Goal: Check status: Check status

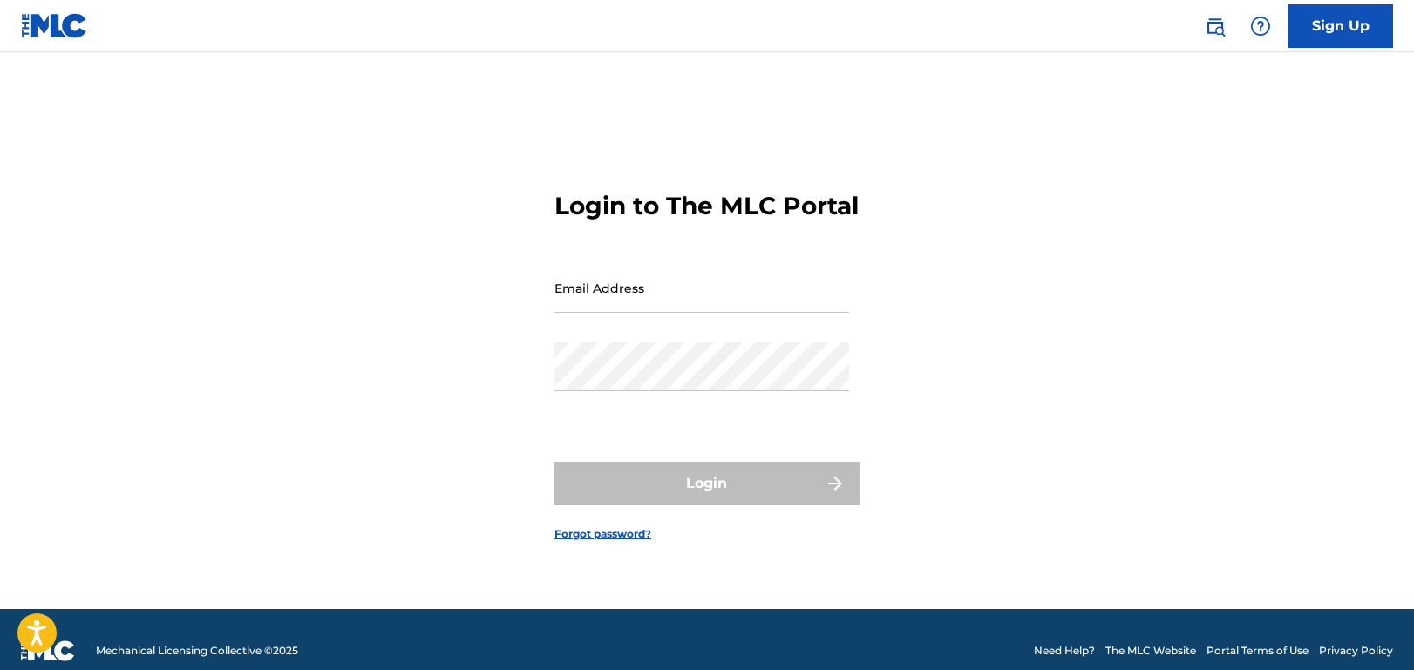
click at [750, 299] on input "Email Address" at bounding box center [701, 288] width 295 height 50
type input "[EMAIL_ADDRESS][DOMAIN_NAME]"
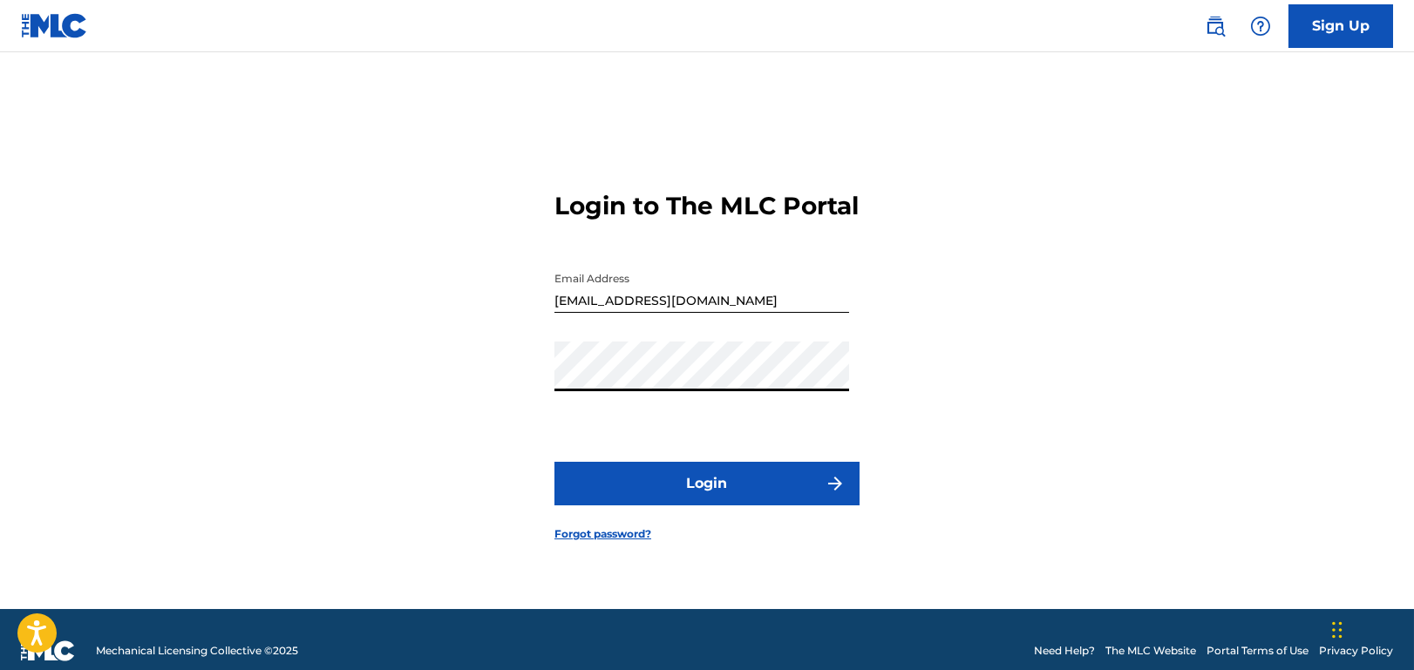
click at [723, 488] on button "Login" at bounding box center [706, 484] width 305 height 44
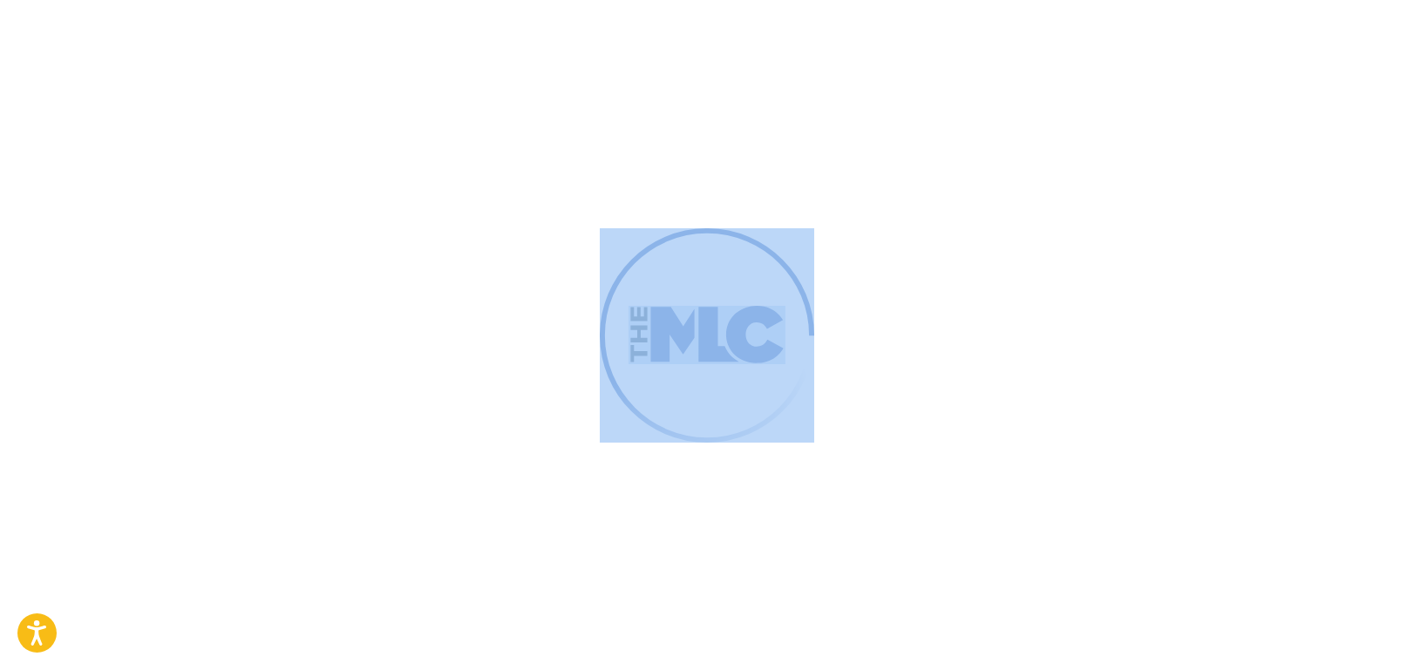
click at [726, 488] on div at bounding box center [707, 335] width 1414 height 670
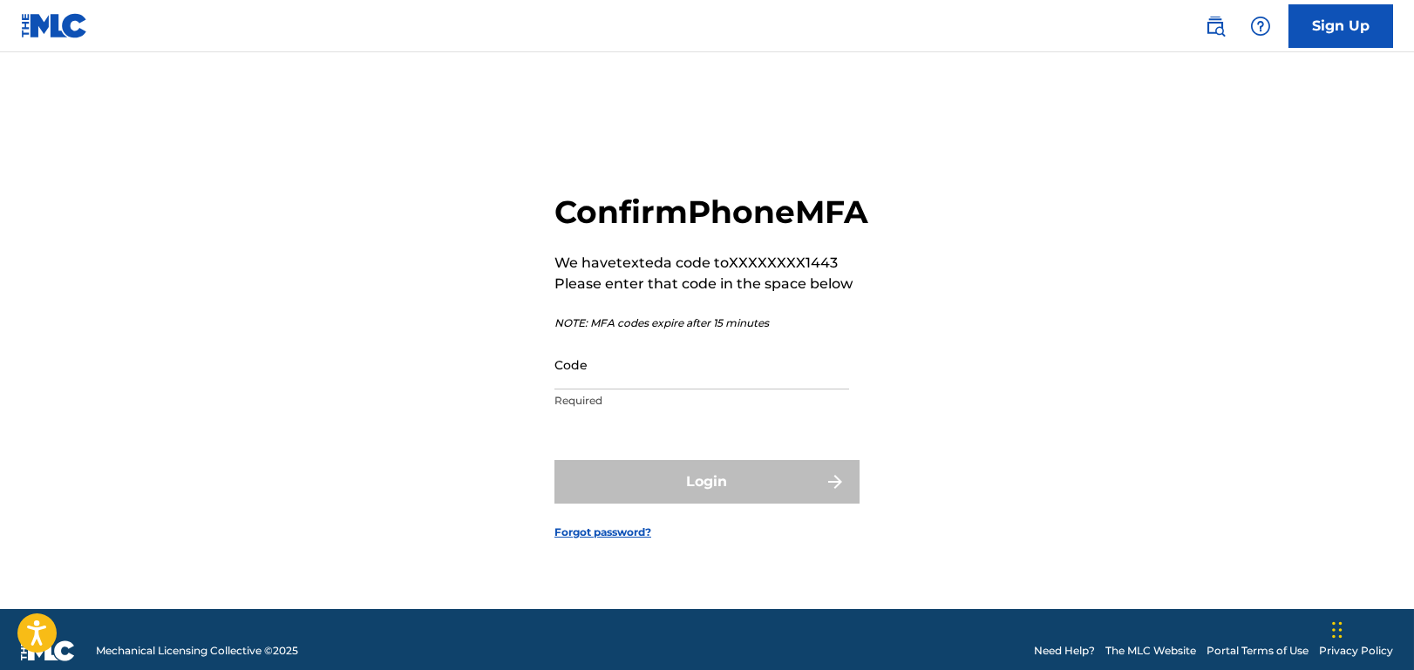
click at [755, 378] on input "Code" at bounding box center [701, 365] width 295 height 50
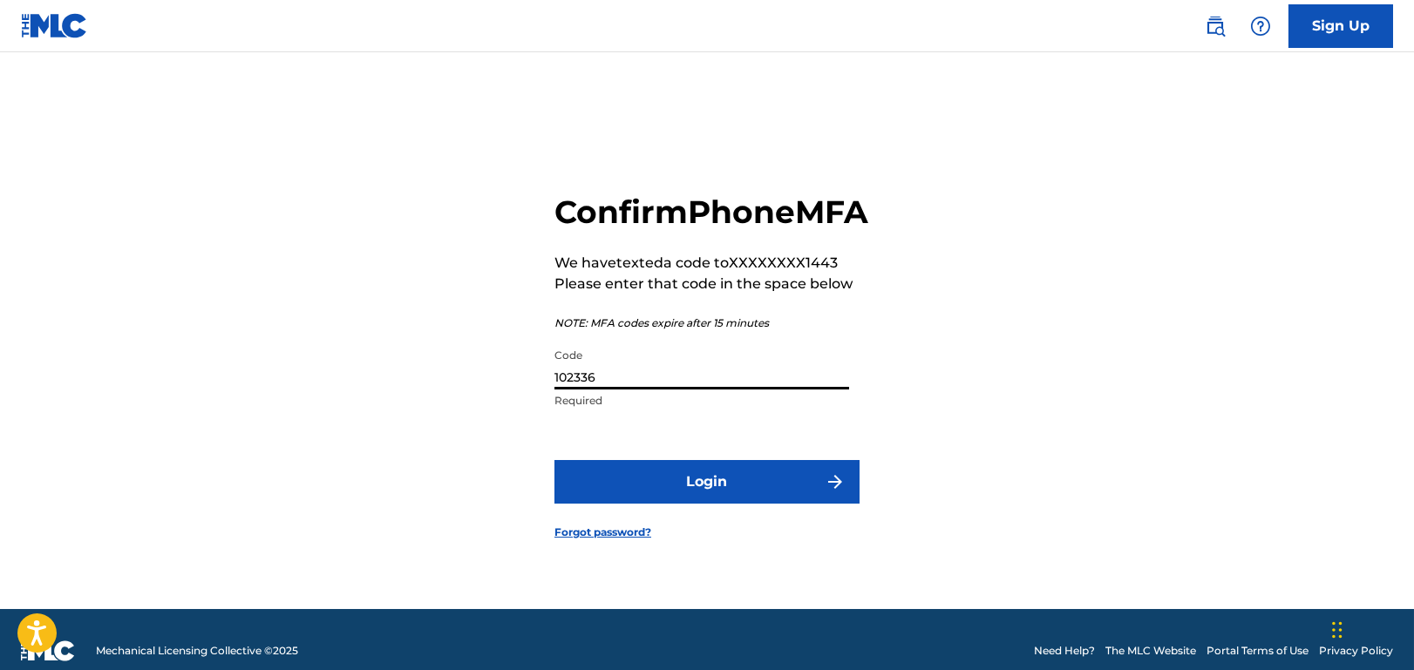
type input "102336"
click at [554, 460] on button "Login" at bounding box center [706, 482] width 305 height 44
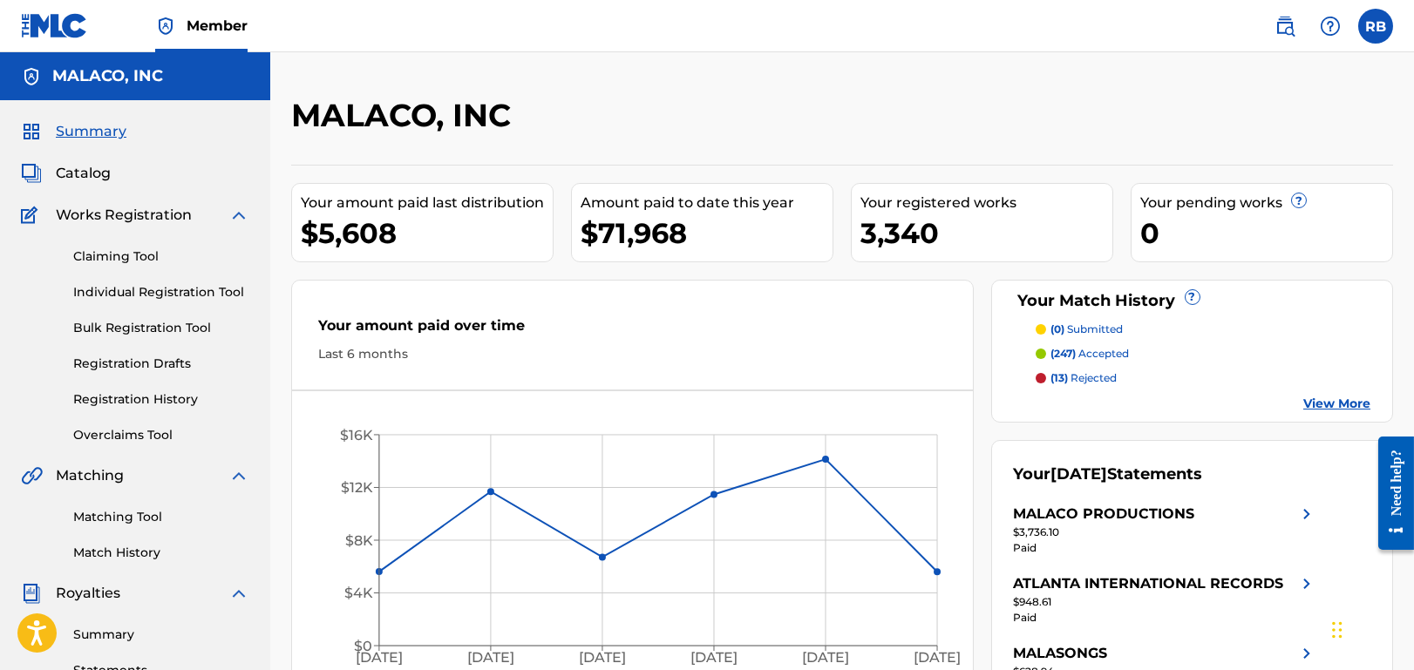
click at [147, 390] on link "Registration History" at bounding box center [161, 399] width 176 height 18
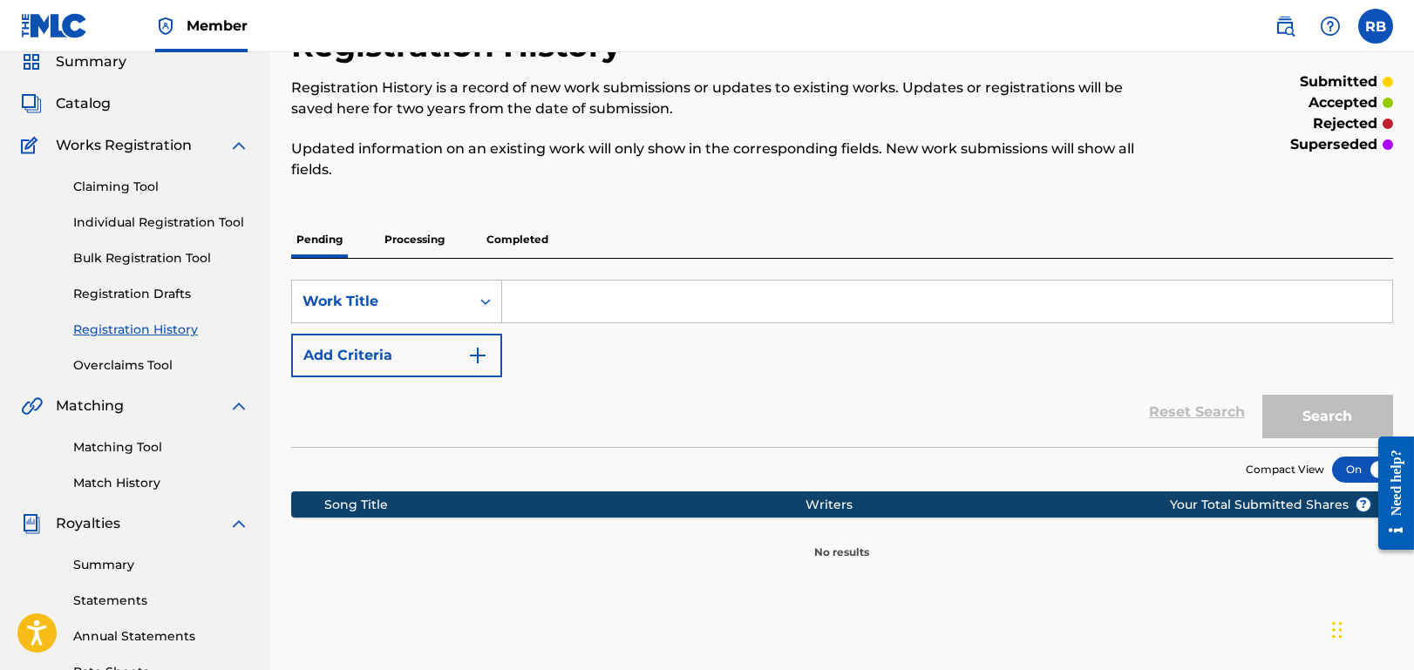
scroll to position [174, 0]
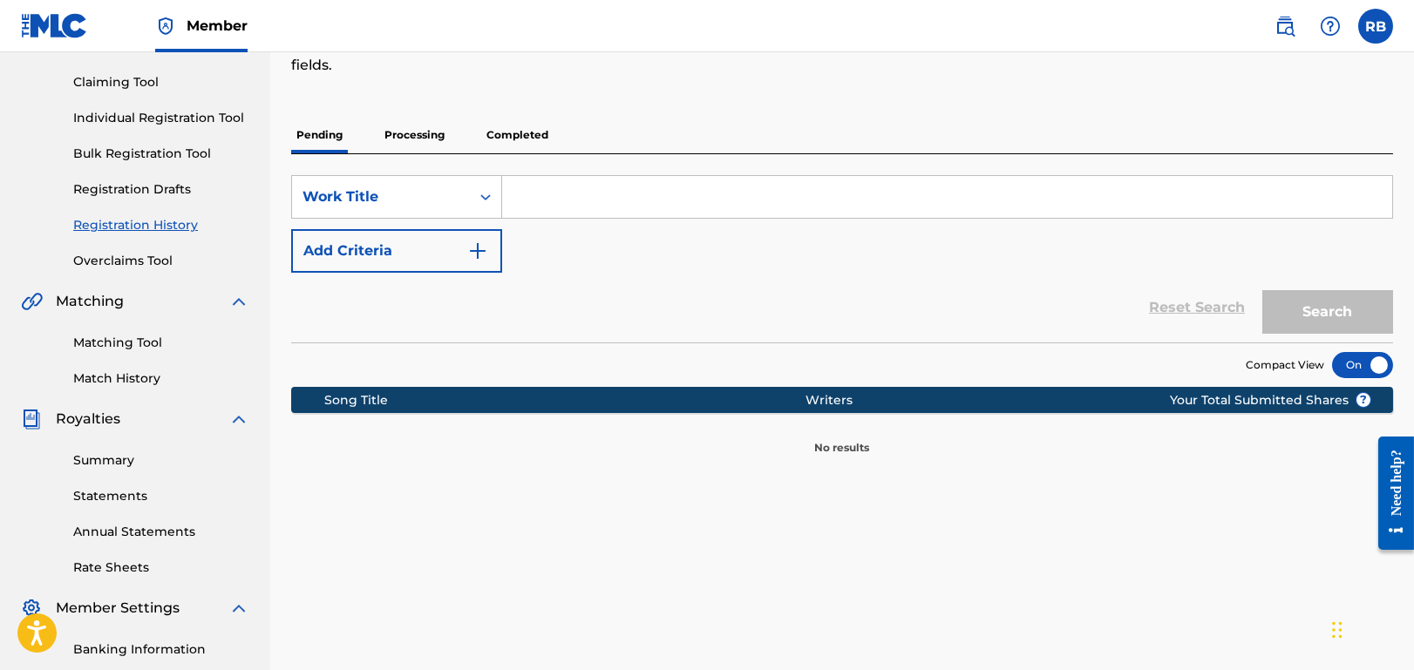
click at [421, 126] on p "Processing" at bounding box center [414, 135] width 71 height 37
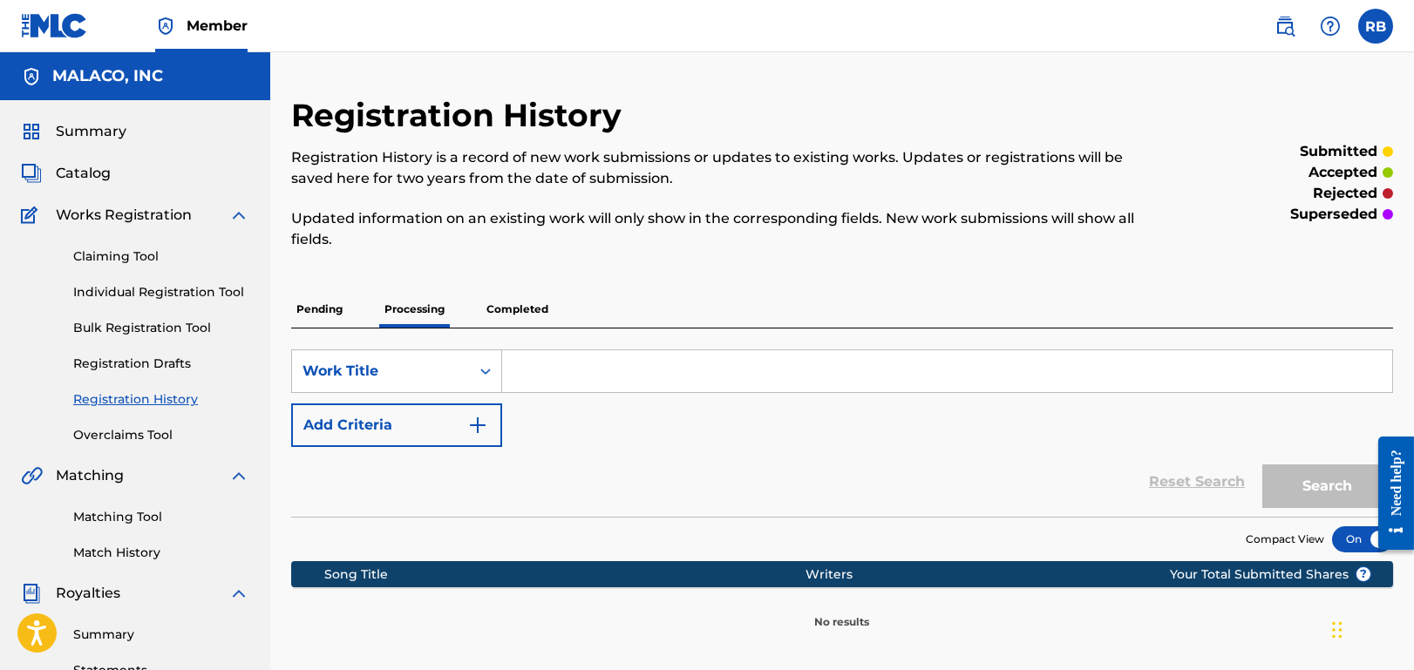
click at [510, 306] on p "Completed" at bounding box center [517, 309] width 72 height 37
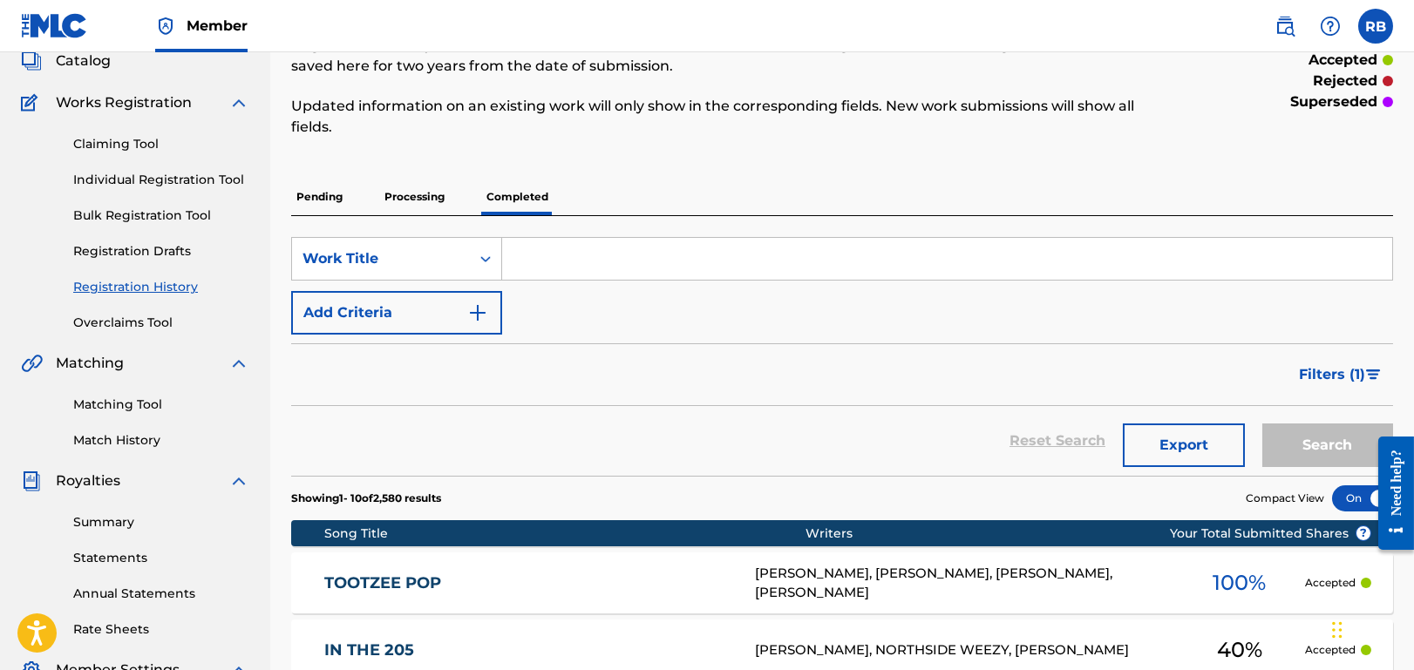
scroll to position [261, 0]
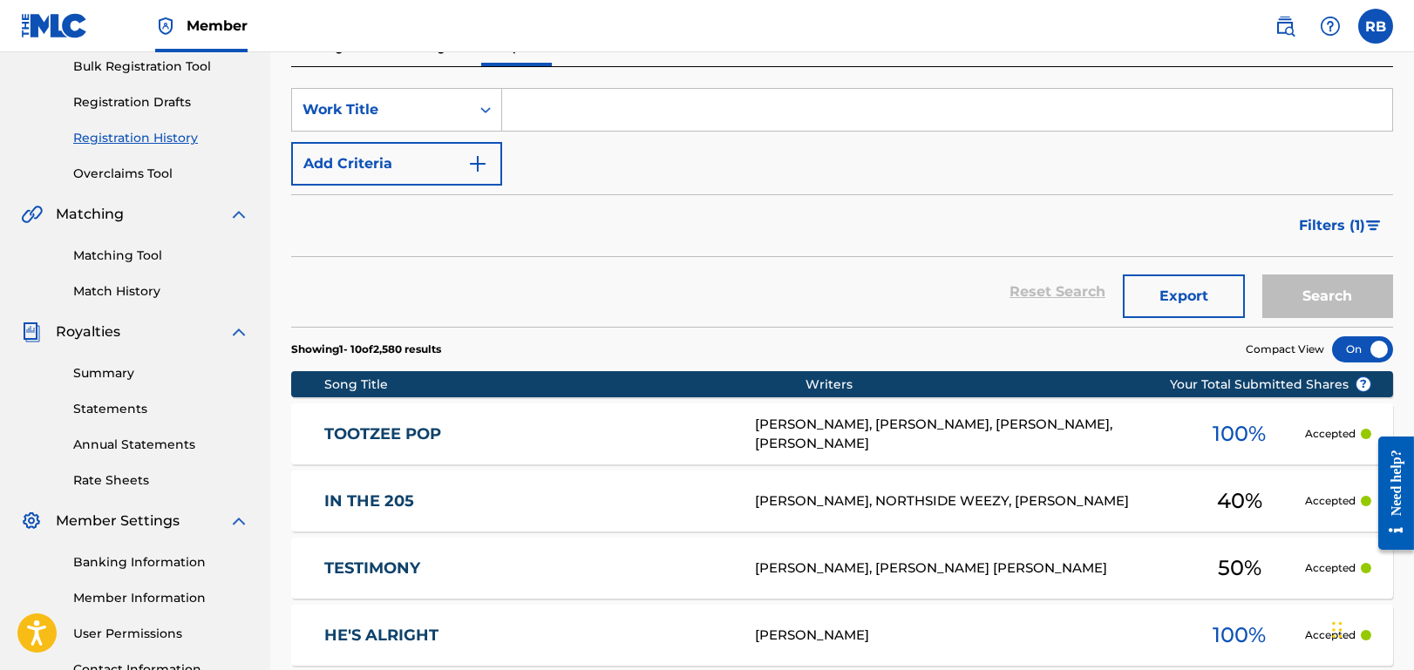
click at [397, 435] on link "TOOTZEE POP" at bounding box center [528, 434] width 408 height 20
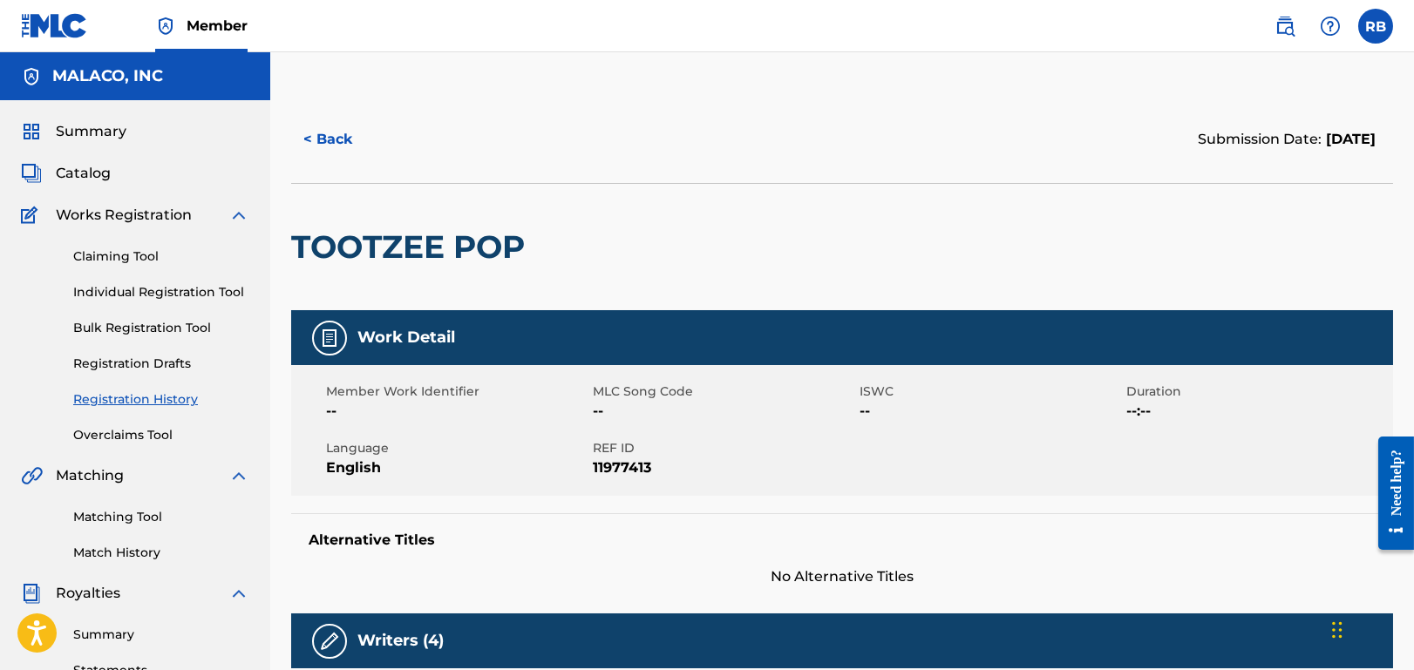
click at [330, 134] on button "< Back" at bounding box center [343, 140] width 105 height 44
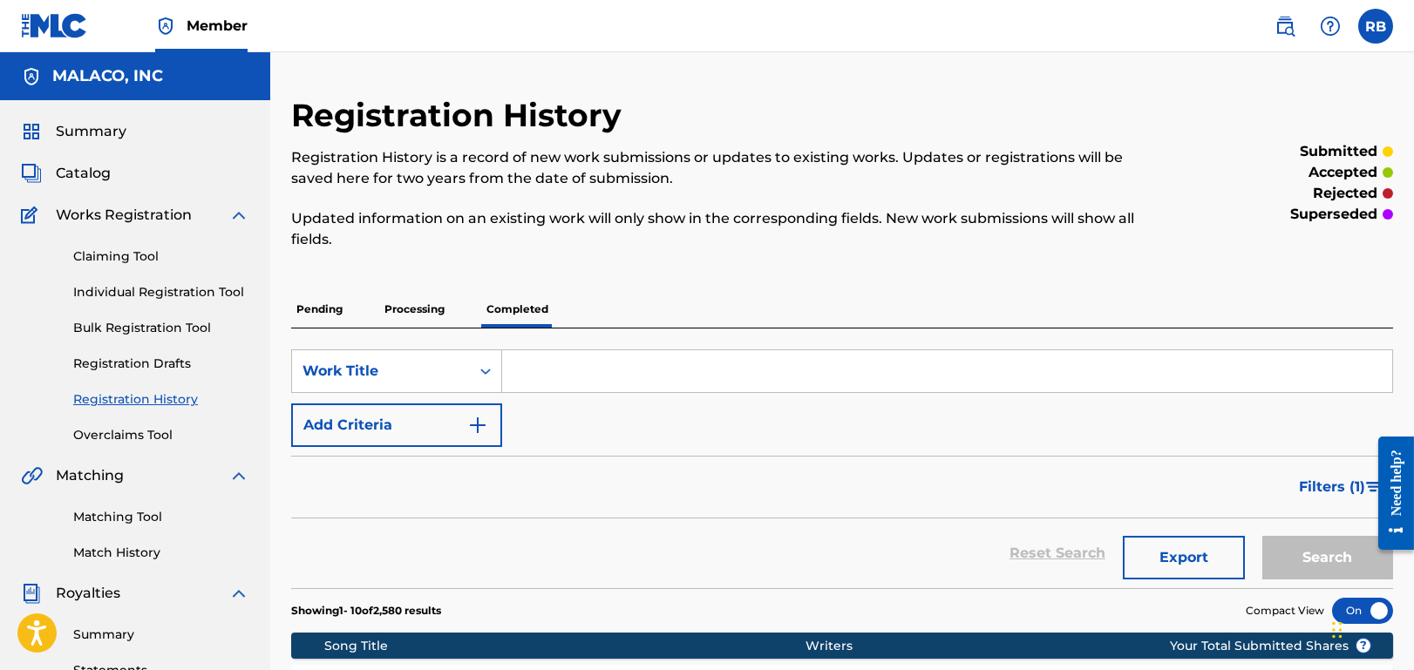
click at [85, 174] on span "Catalog" at bounding box center [83, 173] width 55 height 21
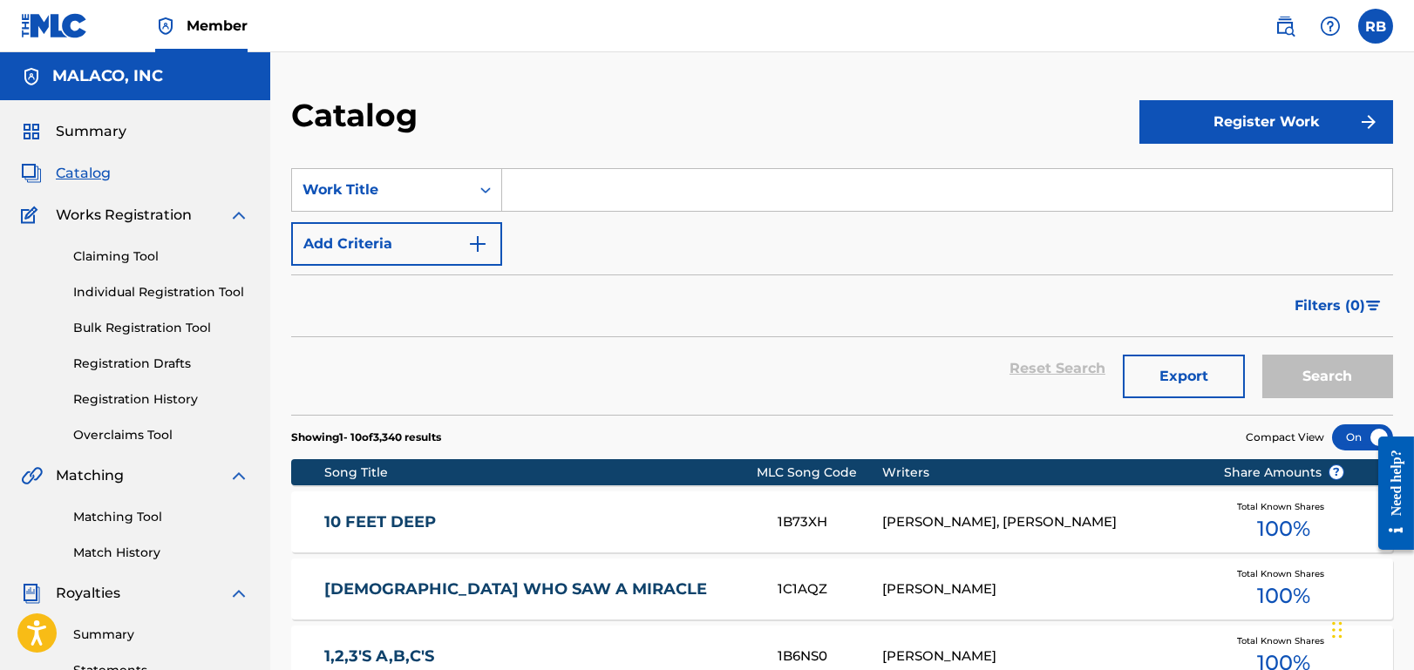
click at [569, 188] on input "Search Form" at bounding box center [947, 190] width 890 height 42
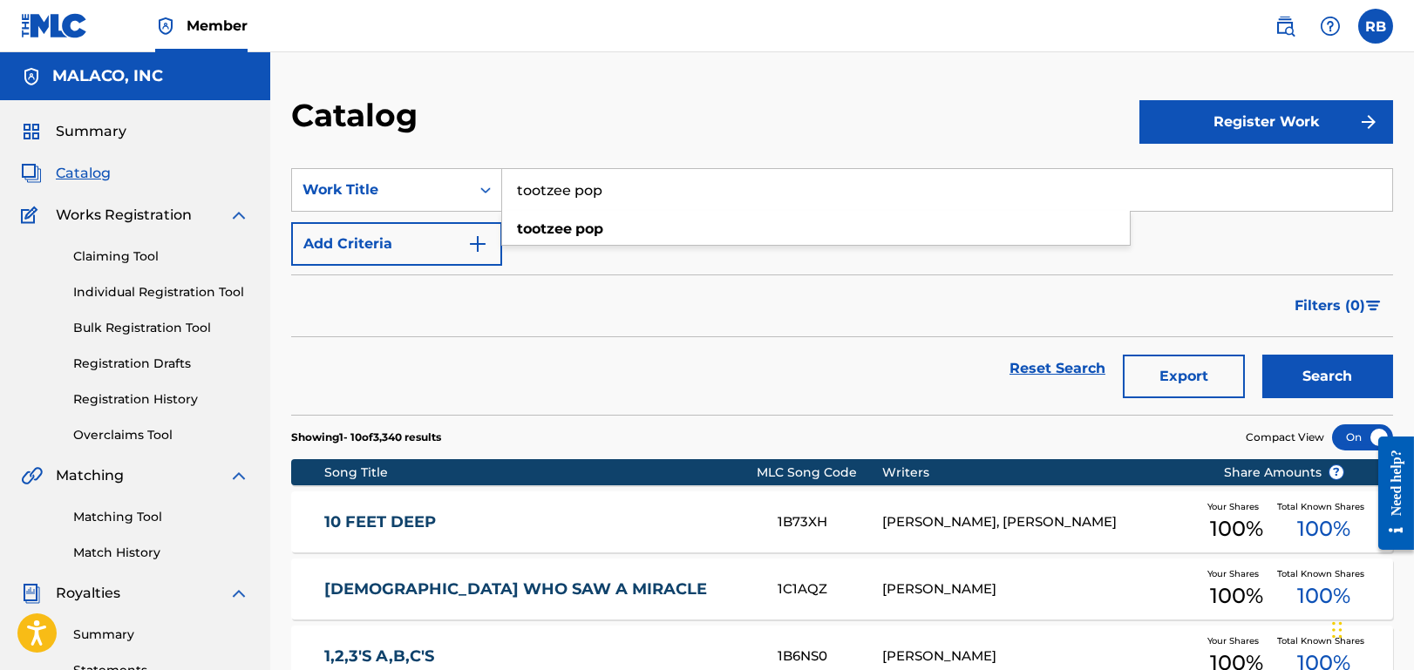
type input "tootzee pop"
click at [1262, 355] on button "Search" at bounding box center [1327, 377] width 131 height 44
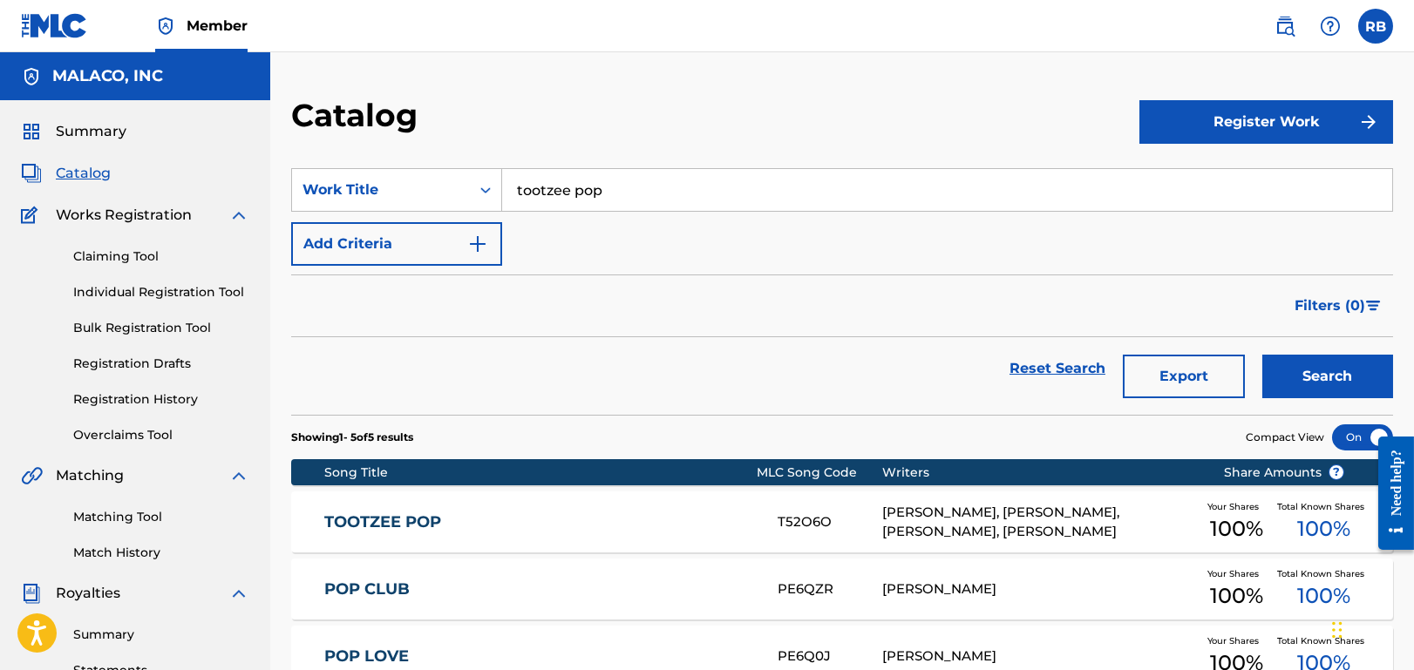
click at [870, 524] on div "T52O6O" at bounding box center [829, 522] width 105 height 20
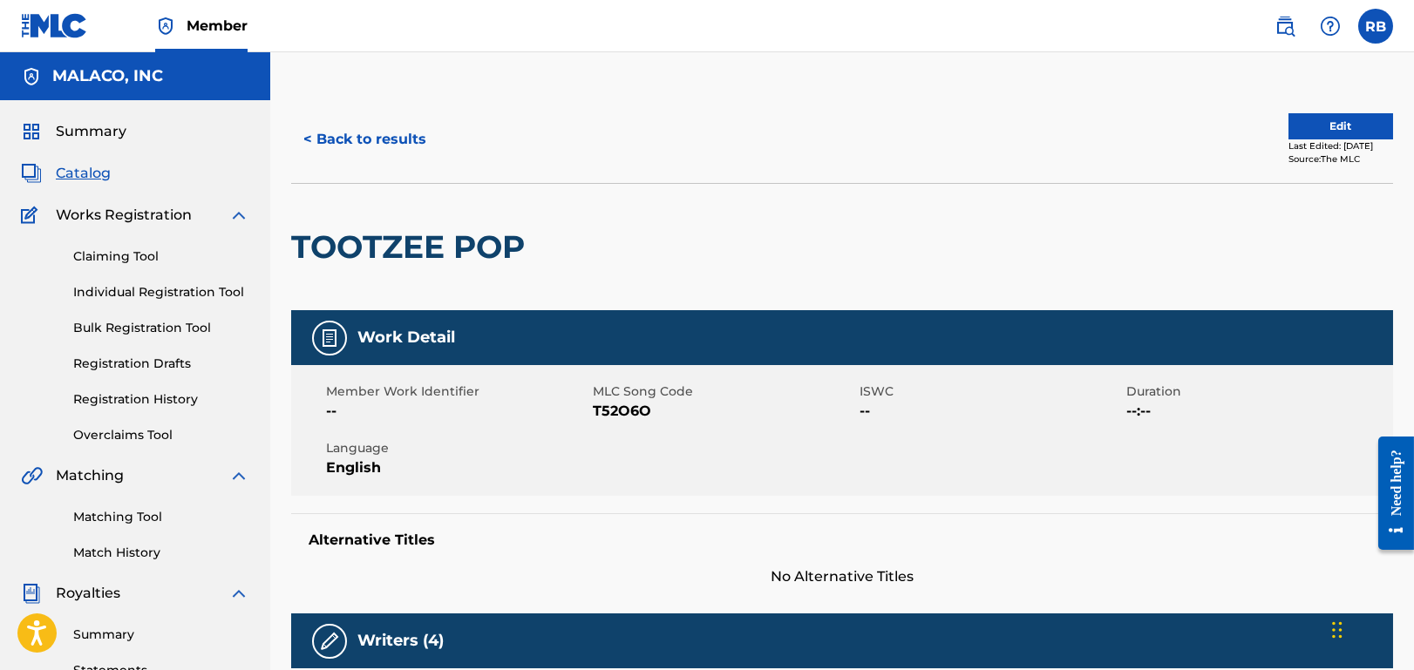
click at [630, 412] on span "T52O6O" at bounding box center [724, 411] width 262 height 21
copy span "T52O6O"
click at [668, 412] on span "T52O6O" at bounding box center [724, 411] width 262 height 21
click at [834, 189] on div "TOOTZEE POP" at bounding box center [842, 246] width 1102 height 127
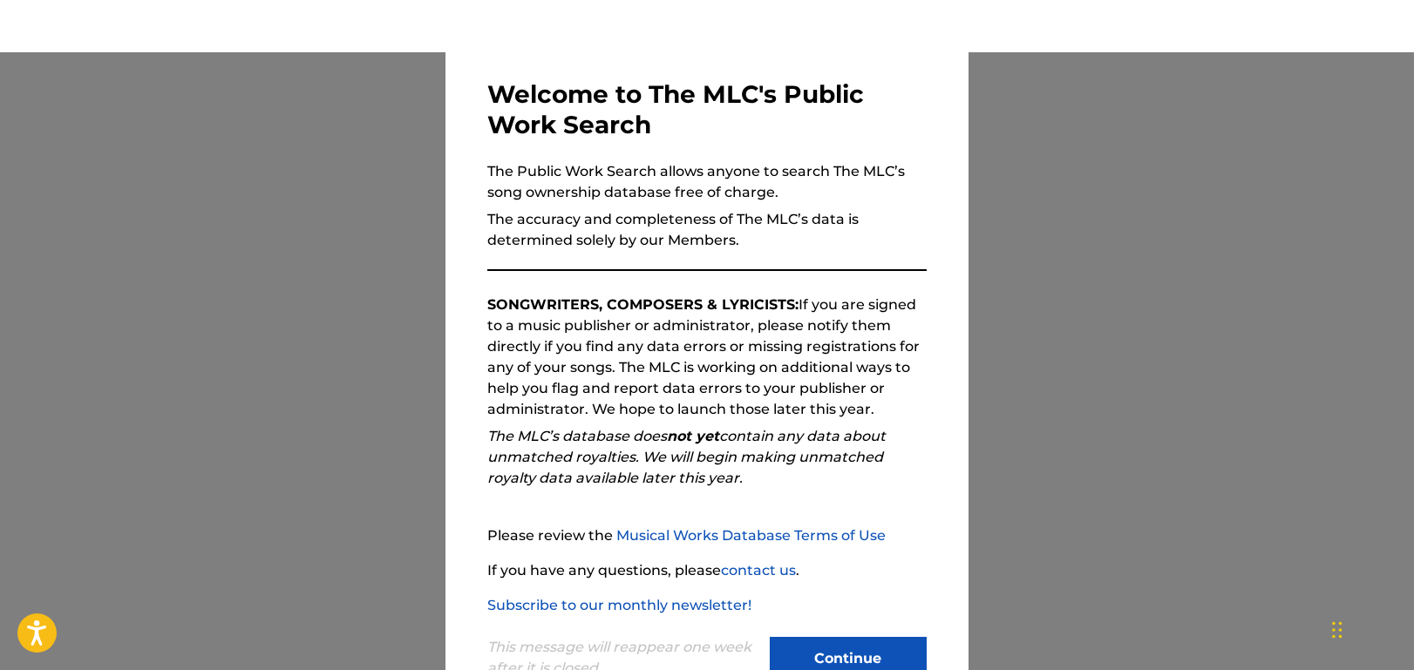
scroll to position [125, 0]
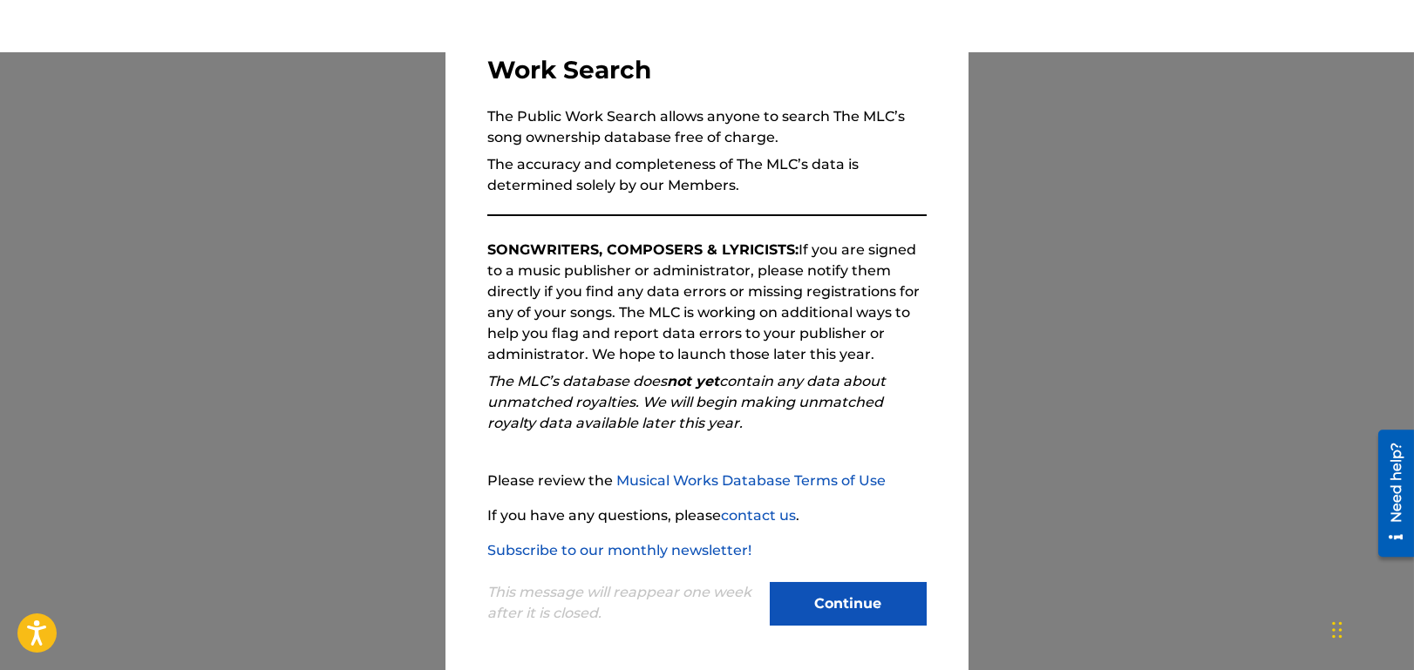
click at [844, 606] on button "Continue" at bounding box center [848, 604] width 157 height 44
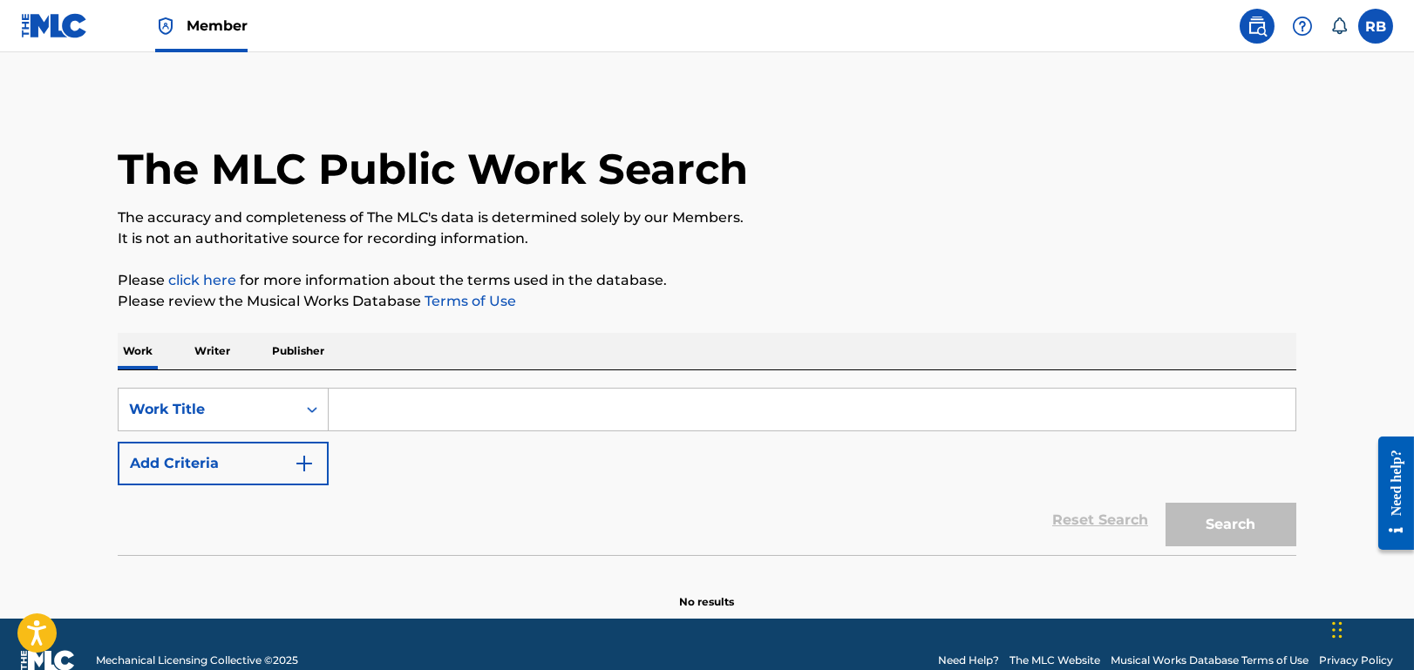
click at [361, 396] on input "Search Form" at bounding box center [812, 410] width 967 height 42
paste input "T52O6O"
type input "T52O6O"
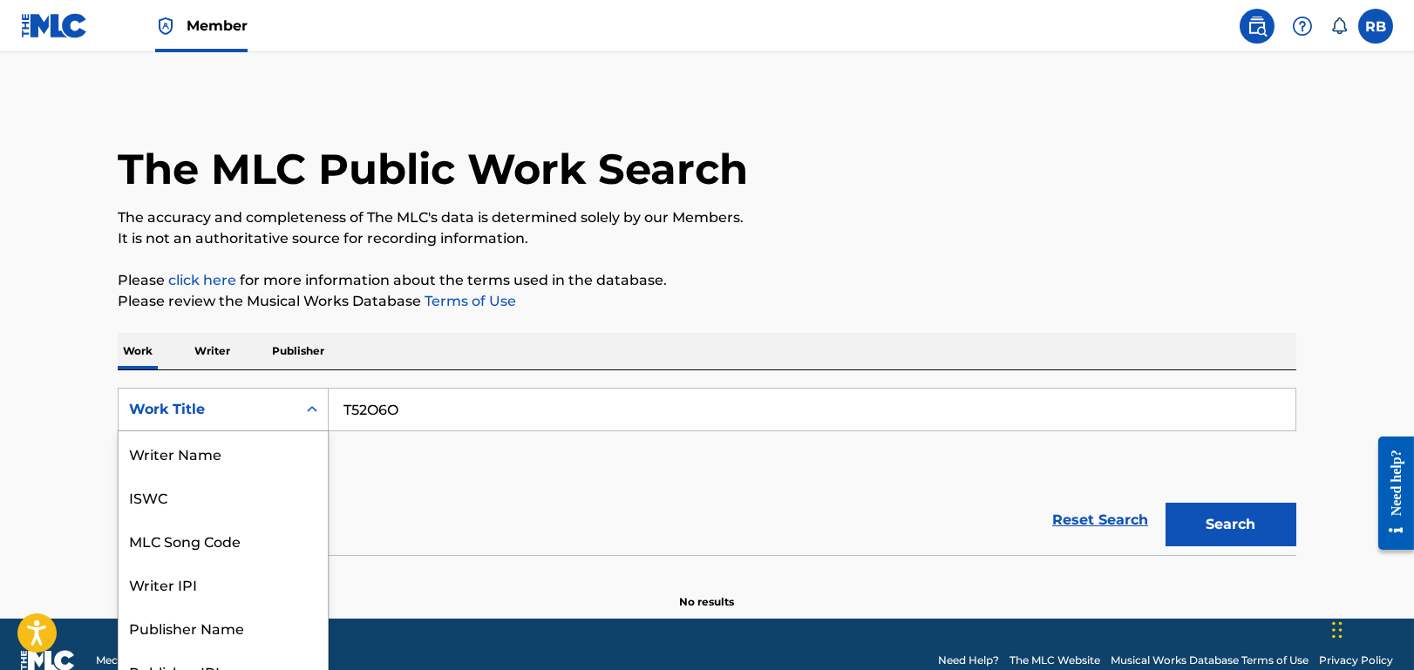
scroll to position [21, 0]
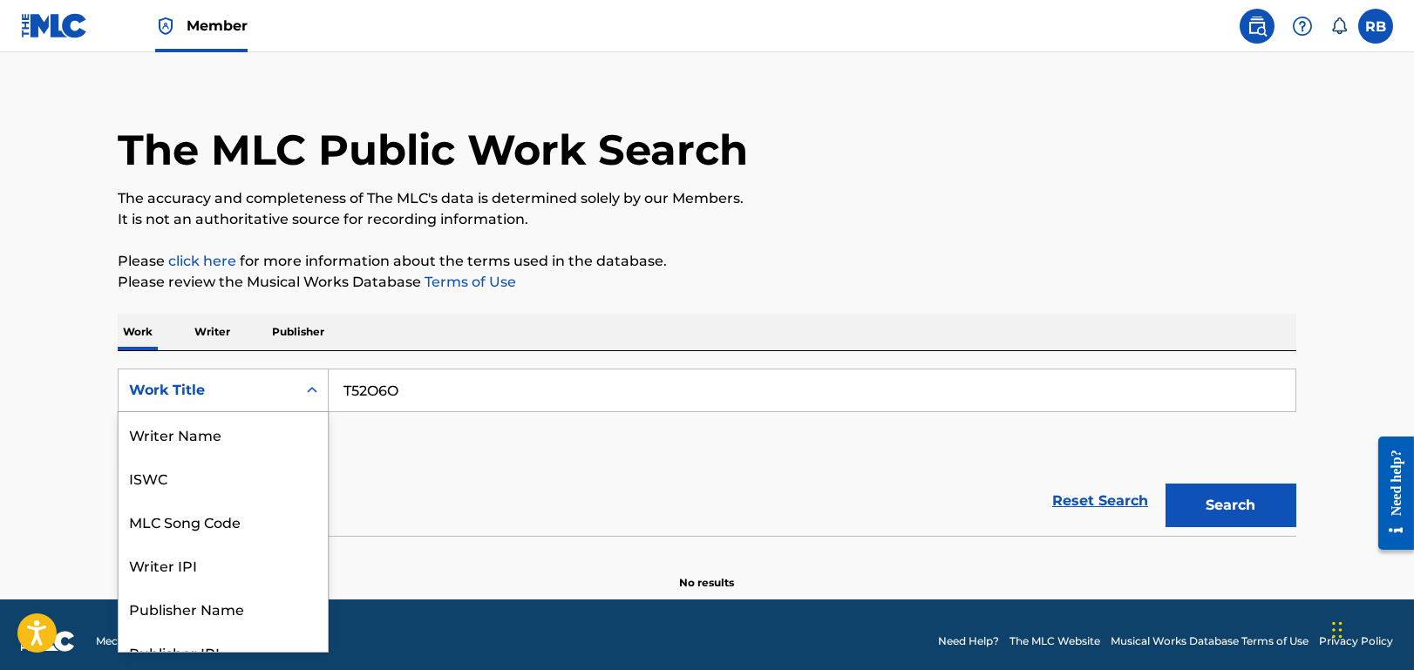
click at [292, 407] on div "Work Title" at bounding box center [223, 391] width 211 height 44
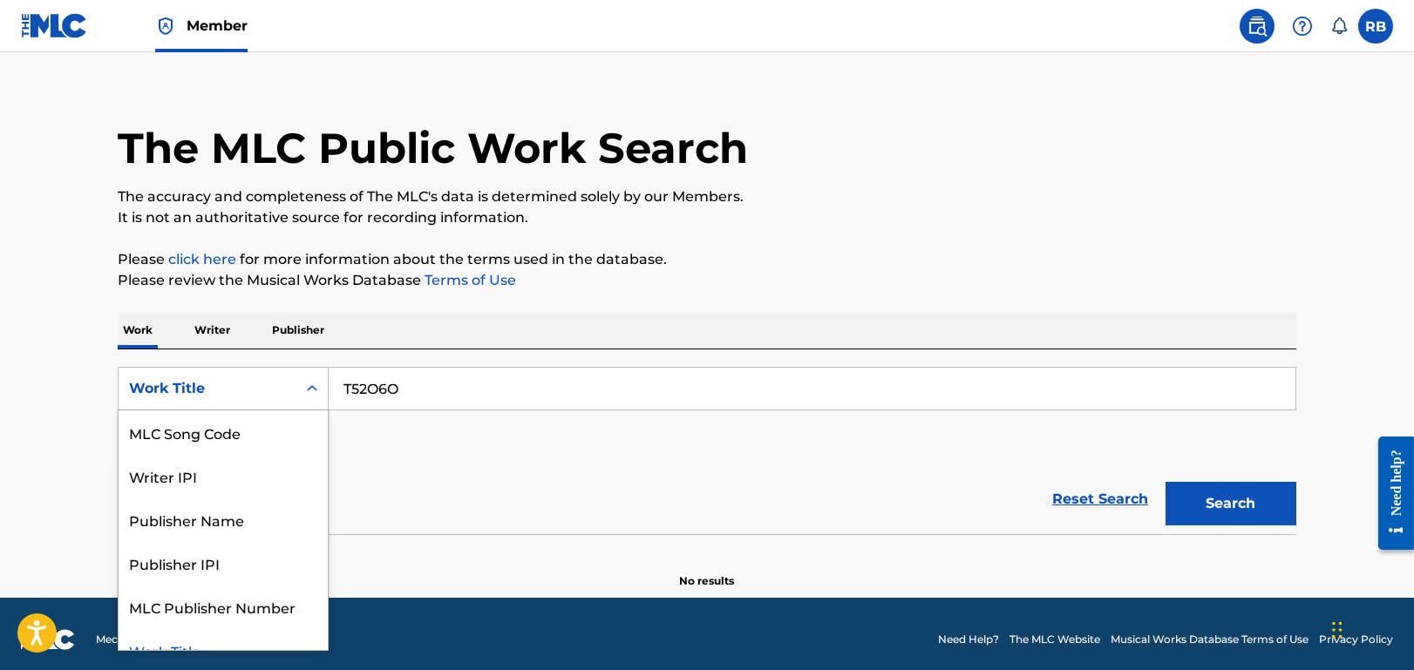
scroll to position [23, 0]
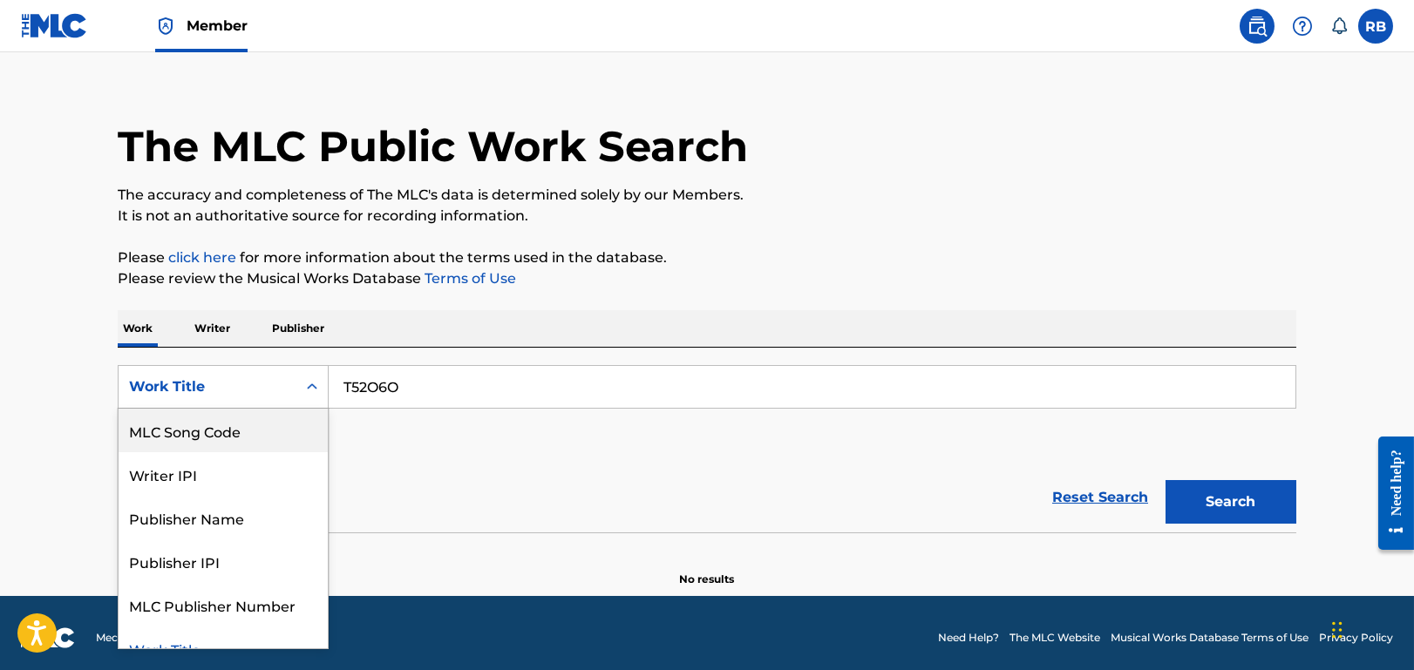
click at [274, 435] on div "MLC Song Code" at bounding box center [223, 431] width 209 height 44
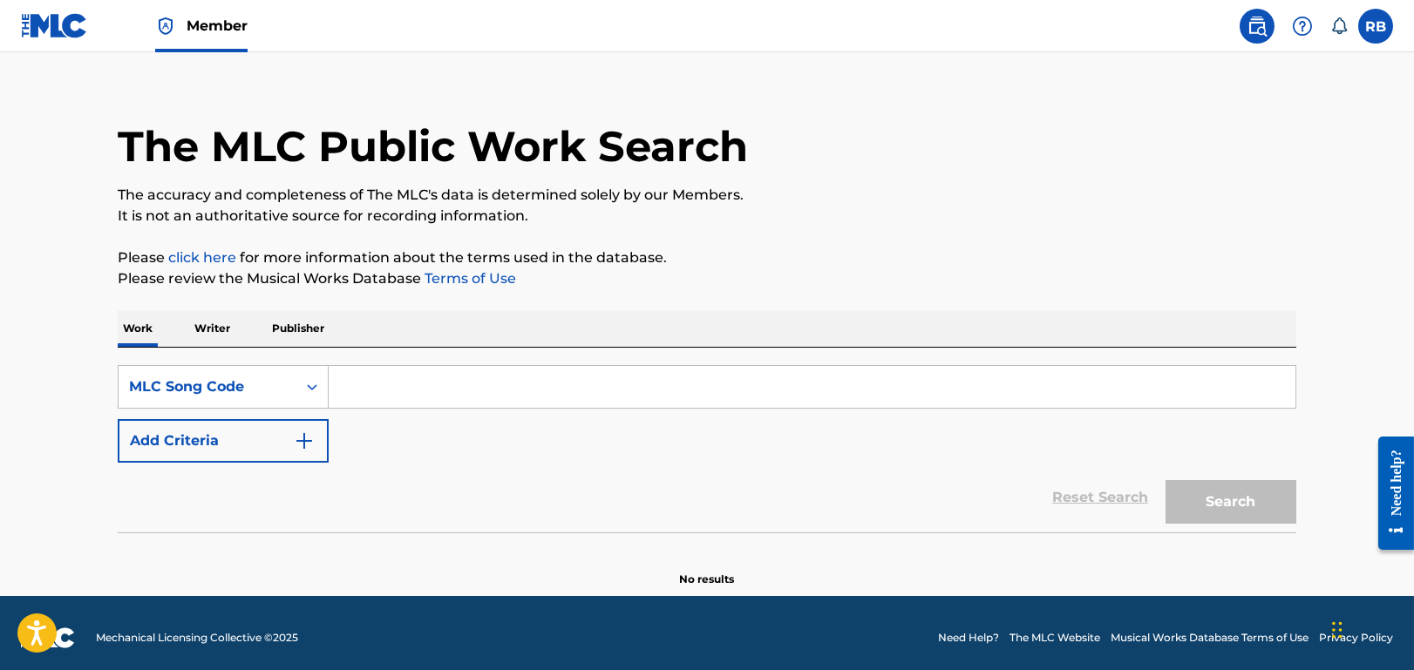
click at [459, 383] on input "Search Form" at bounding box center [812, 387] width 967 height 42
paste input "T52O6O"
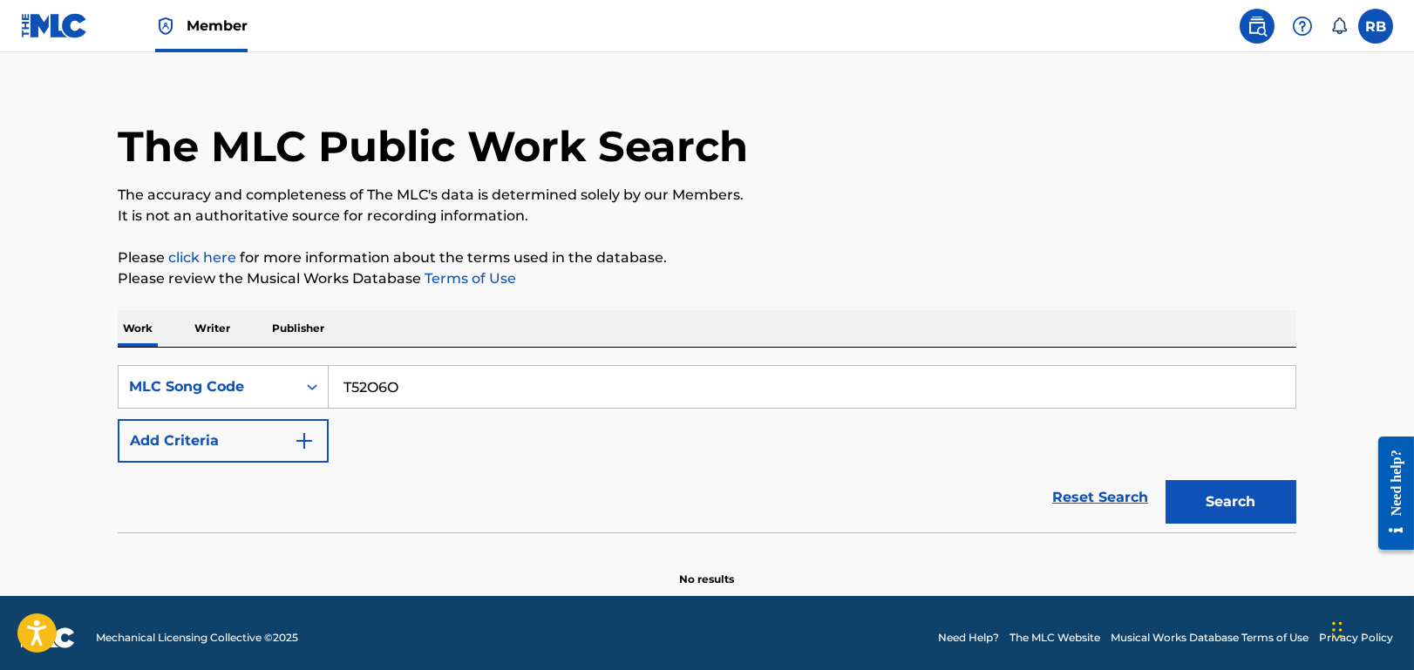
type input "T52O6O"
click at [1231, 500] on button "Search" at bounding box center [1230, 502] width 131 height 44
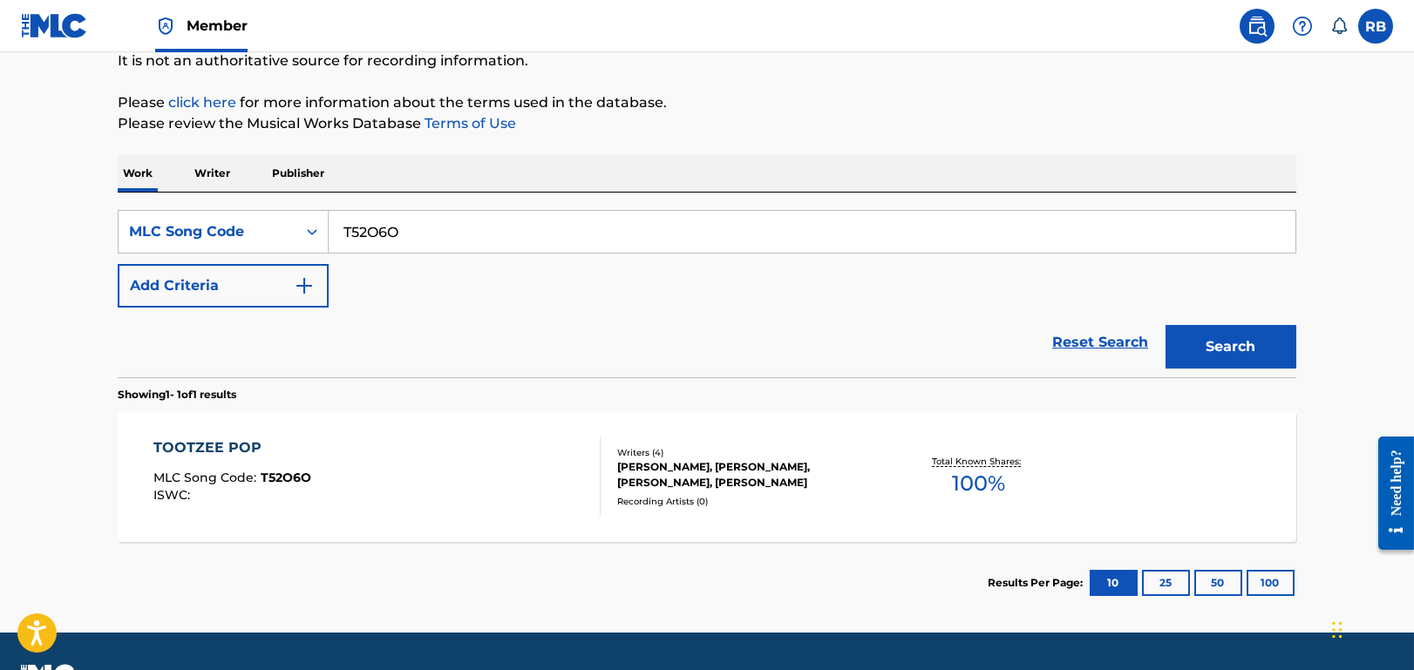
scroll to position [222, 0]
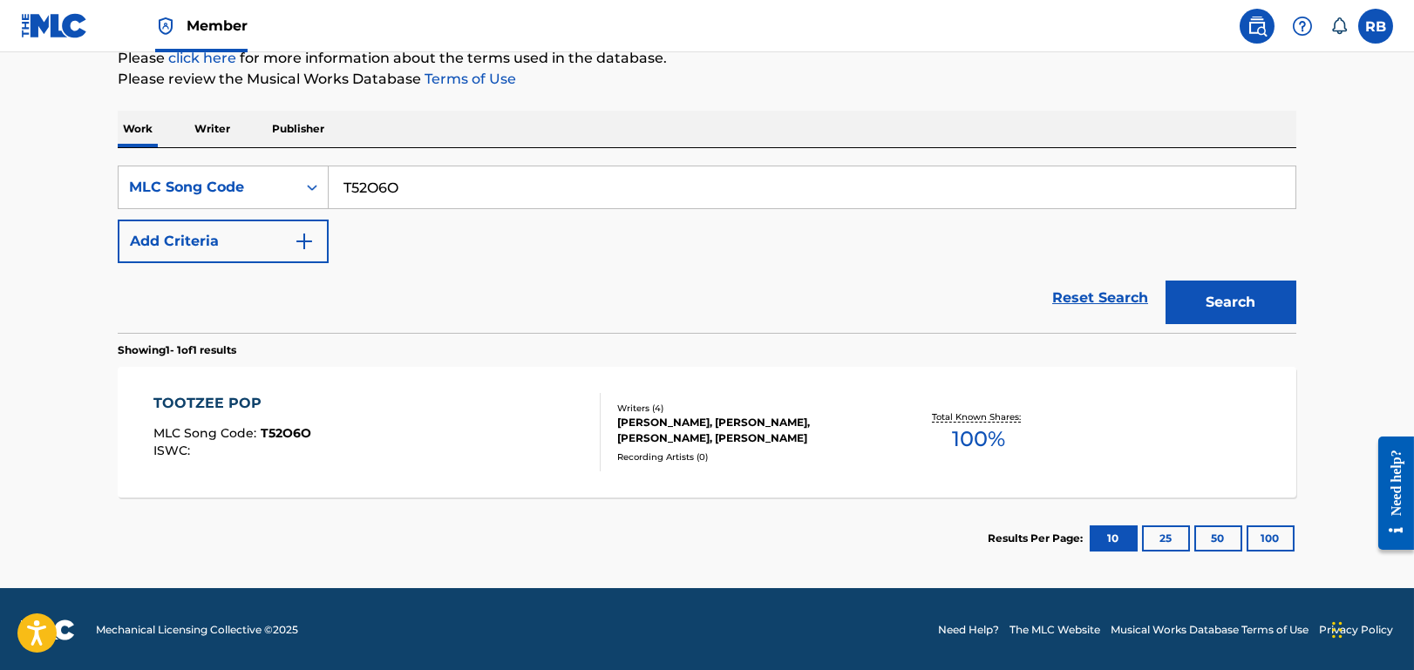
click at [248, 417] on div "TOOTZEE POP MLC Song Code : T52O6O ISWC :" at bounding box center [232, 432] width 158 height 78
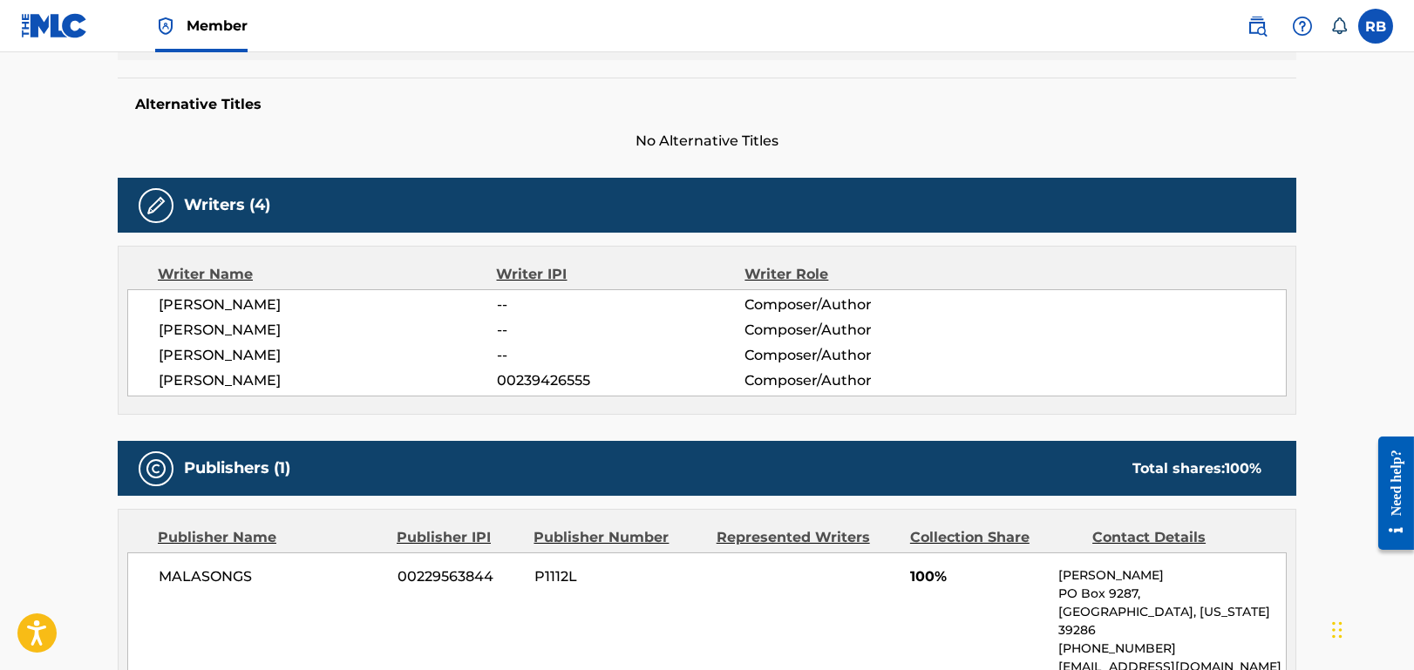
scroll to position [700, 0]
